Goal: Communication & Community: Answer question/provide support

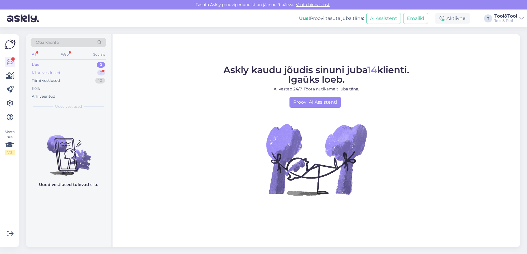
click at [60, 74] on div "Minu vestlused 3" at bounding box center [69, 73] width 76 height 8
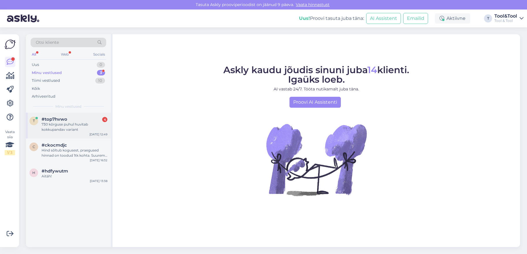
click at [64, 123] on div "730 kõrguse puhul huvitab kokkupandav variant" at bounding box center [75, 127] width 66 height 10
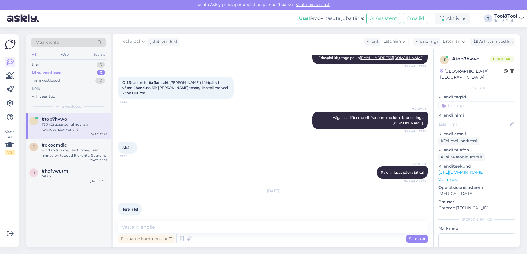
scroll to position [328, 0]
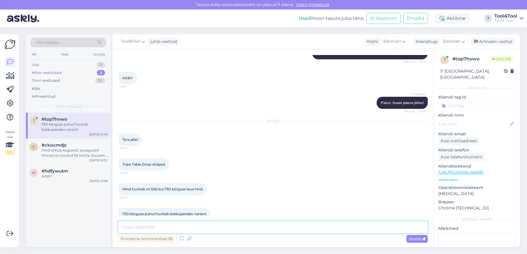
click at [191, 228] on textarea at bounding box center [272, 227] width 309 height 12
type textarea "Tere taas, üks hetk, kohe vaatan järele"
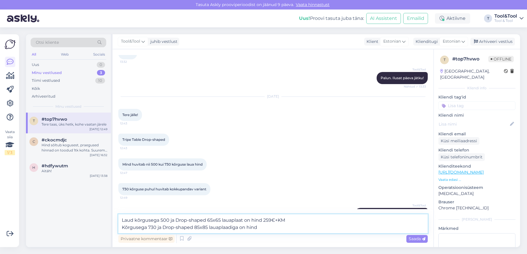
drag, startPoint x: 242, startPoint y: 221, endPoint x: 246, endPoint y: 221, distance: 3.7
click at [242, 221] on textarea "Laud kõrgusega 500 ja Drop-shaped 65x65 lauaplaat on hind 259€+KM Kõrgusega 730…" at bounding box center [272, 224] width 309 height 19
click at [264, 229] on textarea "Laud kõrgusega 500 ja Drop-shaped 65x65 lauaplaadiga on hind 259€+KM Kõrgusega …" at bounding box center [272, 224] width 309 height 19
type textarea "Laud kõrgusega 500 ja Drop-shaped 65x65 lauaplaadiga on hind 259€+KM Kõrgusega …"
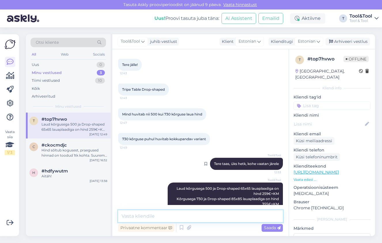
scroll to position [404, 0]
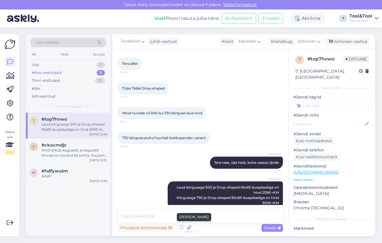
click at [189, 227] on icon at bounding box center [189, 228] width 8 height 9
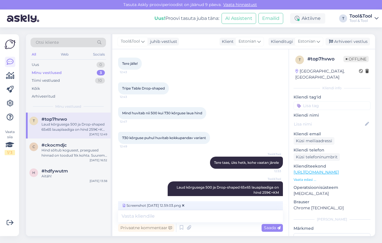
click at [268, 227] on span "Saada" at bounding box center [272, 228] width 17 height 5
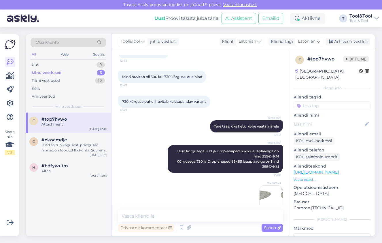
click at [269, 190] on img at bounding box center [271, 197] width 23 height 23
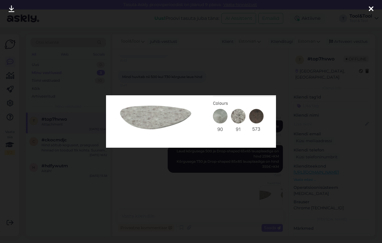
click at [371, 8] on icon at bounding box center [371, 8] width 5 height 7
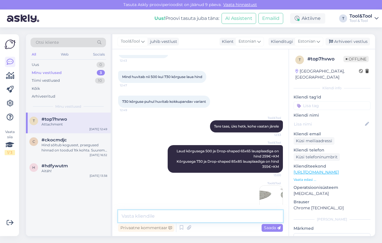
click at [219, 218] on textarea at bounding box center [200, 217] width 165 height 12
type textarea "l"
type textarea "Pildil lauaplaadi toonide valik"
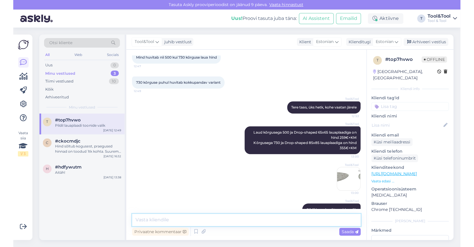
scroll to position [463, 0]
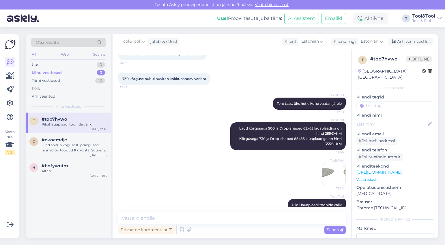
click at [416, 60] on span "Offline" at bounding box center [418, 59] width 25 height 6
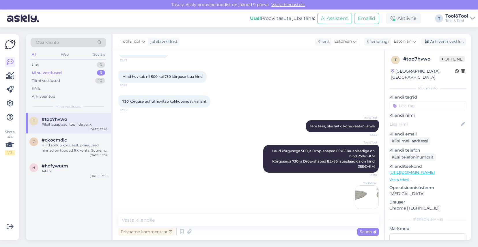
scroll to position [461, 0]
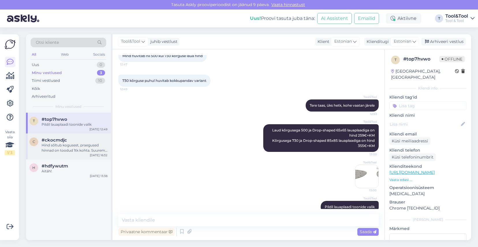
click at [60, 146] on div "Hind sõltub kogusest, praegused hinnad on toodud 1tk kohta. Suurem tellimuse pu…" at bounding box center [75, 148] width 66 height 10
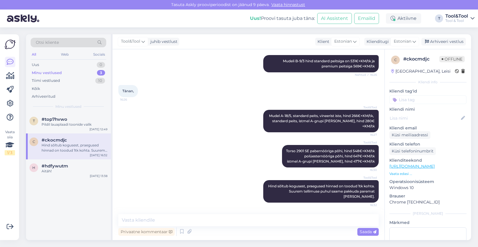
scroll to position [125, 0]
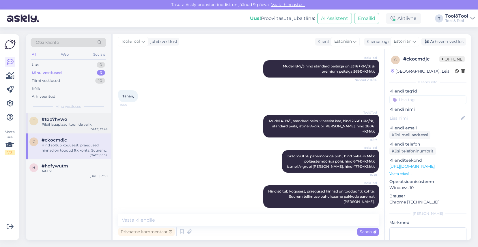
click at [54, 124] on div "Pildil lauaplaadi toonide valik" at bounding box center [75, 124] width 66 height 5
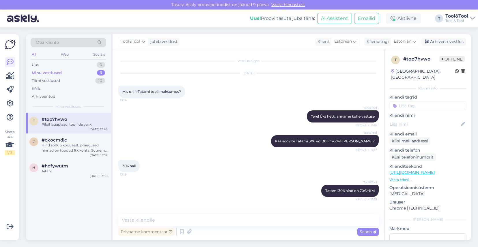
scroll to position [461, 0]
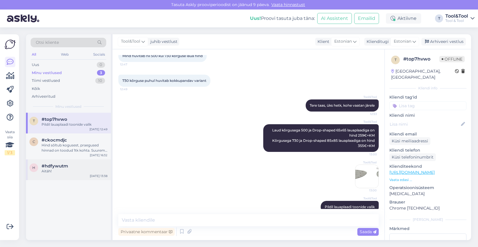
click at [61, 167] on span "#hdfywutm" at bounding box center [55, 166] width 27 height 5
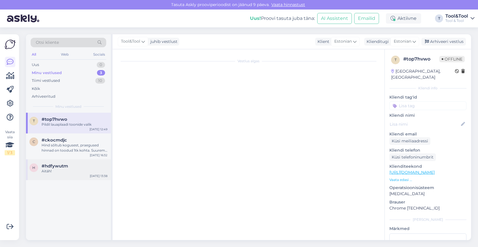
scroll to position [95, 0]
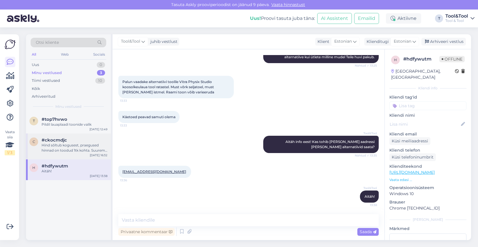
click at [64, 146] on div "Hind sõltub kogusest, praegused hinnad on toodud 1tk kohta. Suurem tellimuse pu…" at bounding box center [75, 148] width 66 height 10
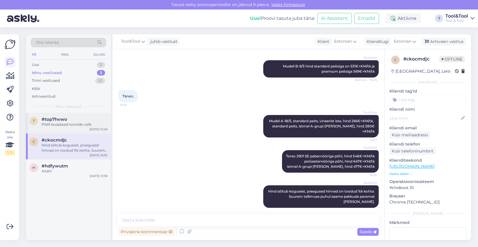
click at [63, 128] on div "t #top7hvwo Pildil lauaplaadi toonide valik [DATE] 12:49" at bounding box center [68, 123] width 85 height 21
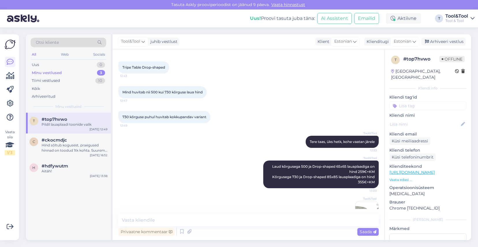
scroll to position [461, 0]
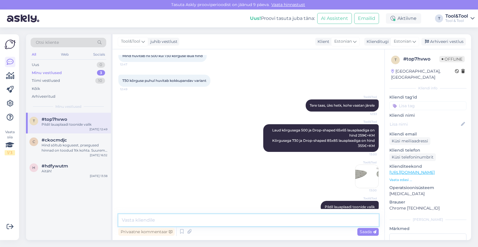
click at [196, 219] on textarea at bounding box center [248, 220] width 260 height 12
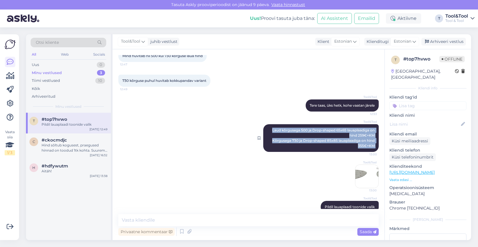
drag, startPoint x: 268, startPoint y: 120, endPoint x: 370, endPoint y: 132, distance: 102.6
click at [373, 137] on div "Tool&Tool Laud kõrgusega 500 ja Drop-shaped 65x65 lauaplaadiga on hind 259€+KM …" at bounding box center [320, 138] width 115 height 28
copy div "Laud kõrgusega 500 ja Drop-shaped 65x65 lauaplaadiga on hind 259€+KM Kõrgusega …"
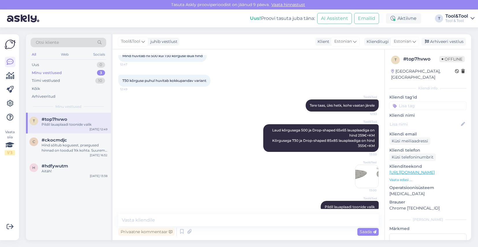
click at [230, 167] on div "Tool&Tool 13:00" at bounding box center [248, 176] width 260 height 36
